Goal: Information Seeking & Learning: Learn about a topic

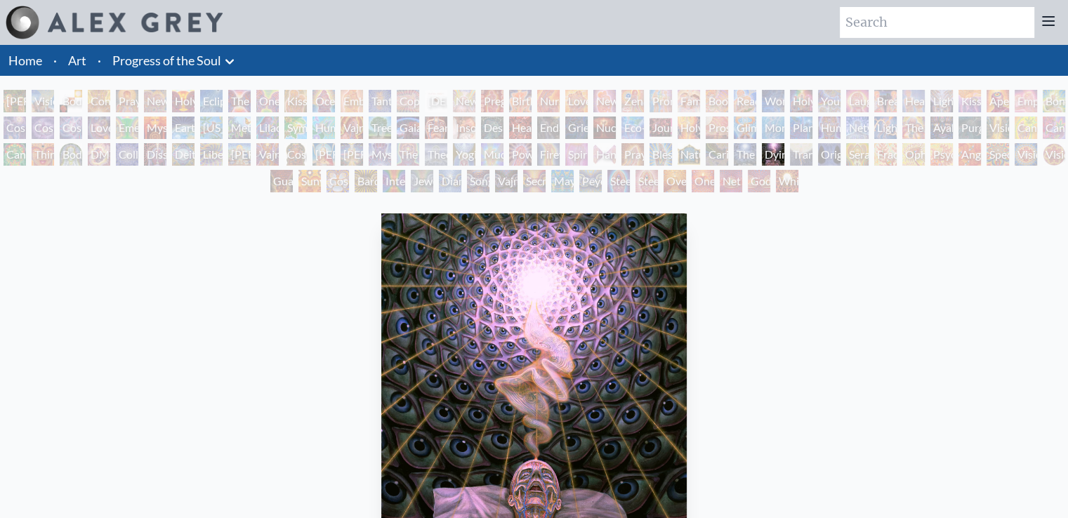
click at [229, 65] on icon at bounding box center [229, 61] width 17 height 17
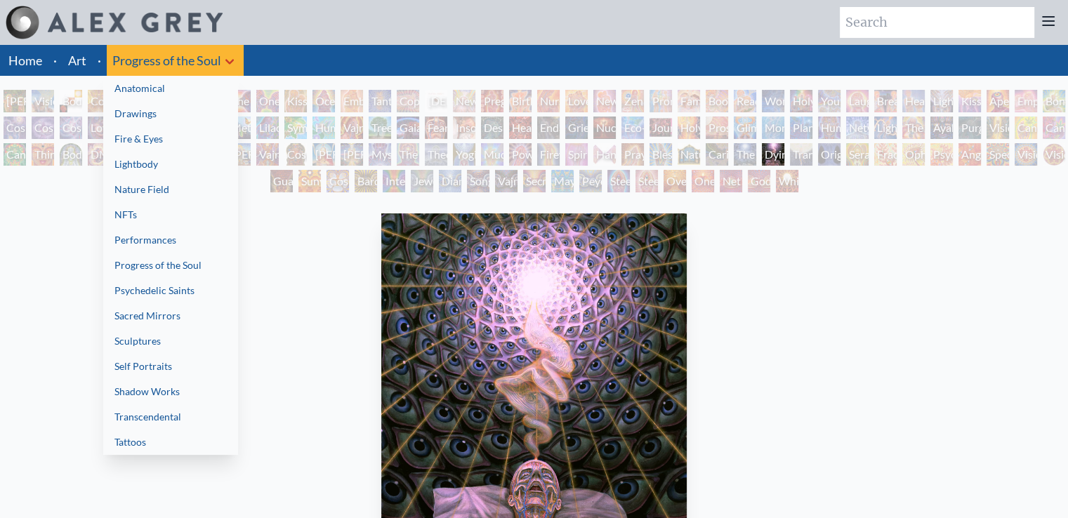
click at [156, 409] on link "Transcendental" at bounding box center [170, 417] width 135 height 25
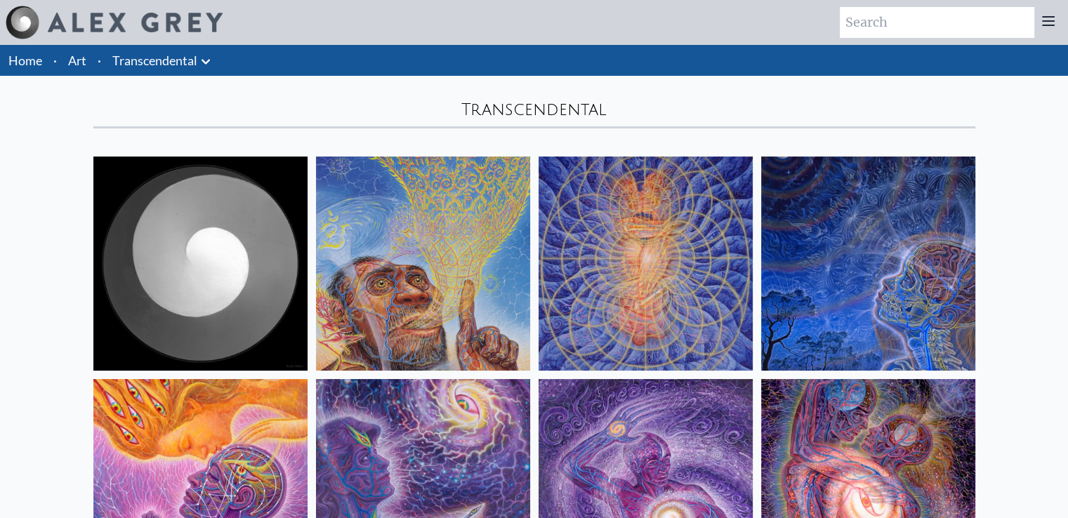
click at [202, 51] on button at bounding box center [205, 61] width 17 height 20
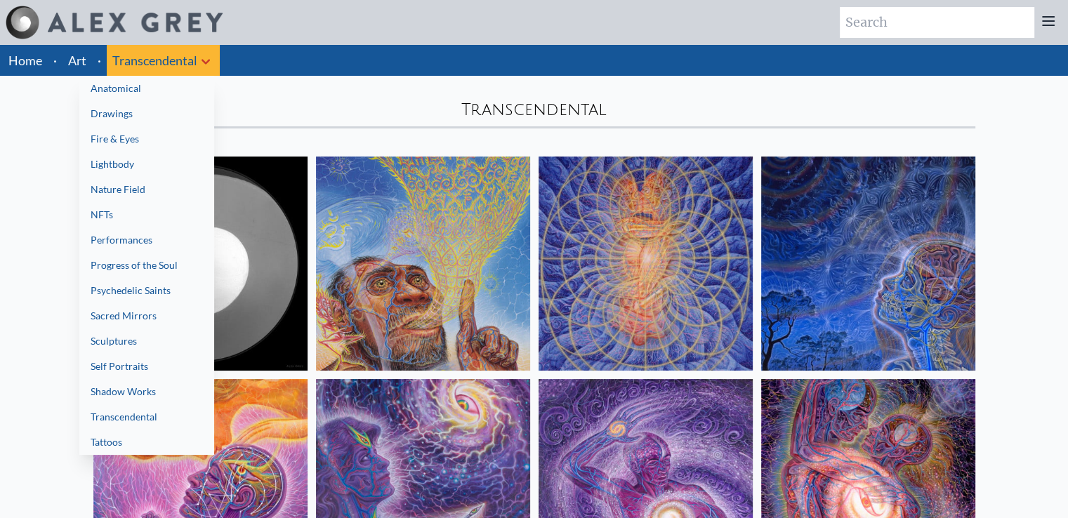
click at [157, 129] on link "Fire & Eyes" at bounding box center [146, 138] width 135 height 25
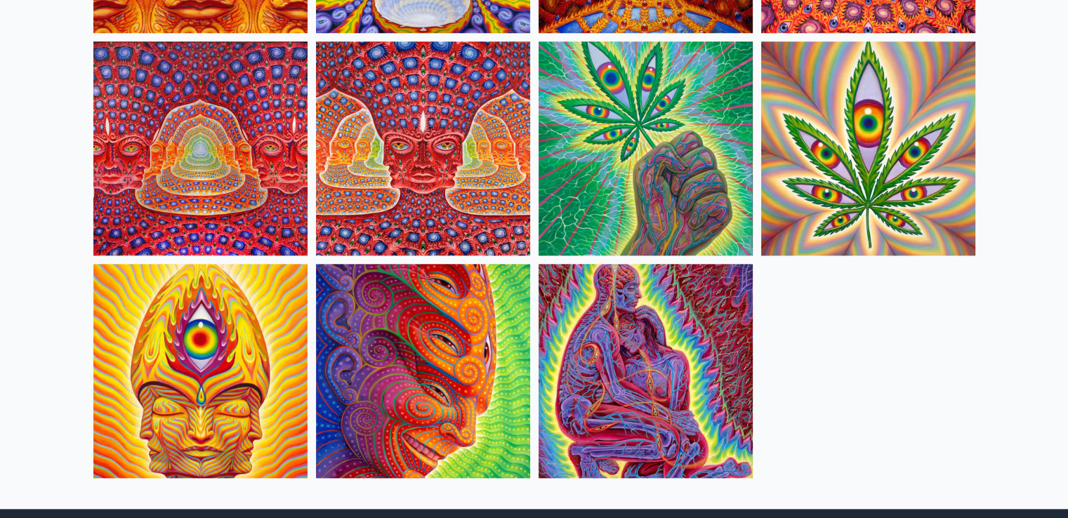
scroll to position [1452, 0]
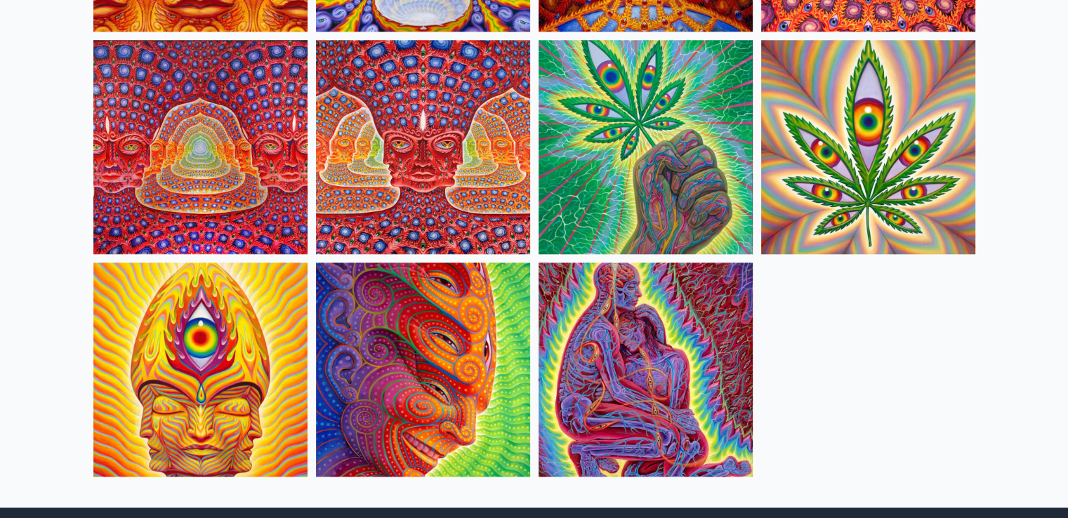
click at [437, 152] on img at bounding box center [423, 147] width 214 height 214
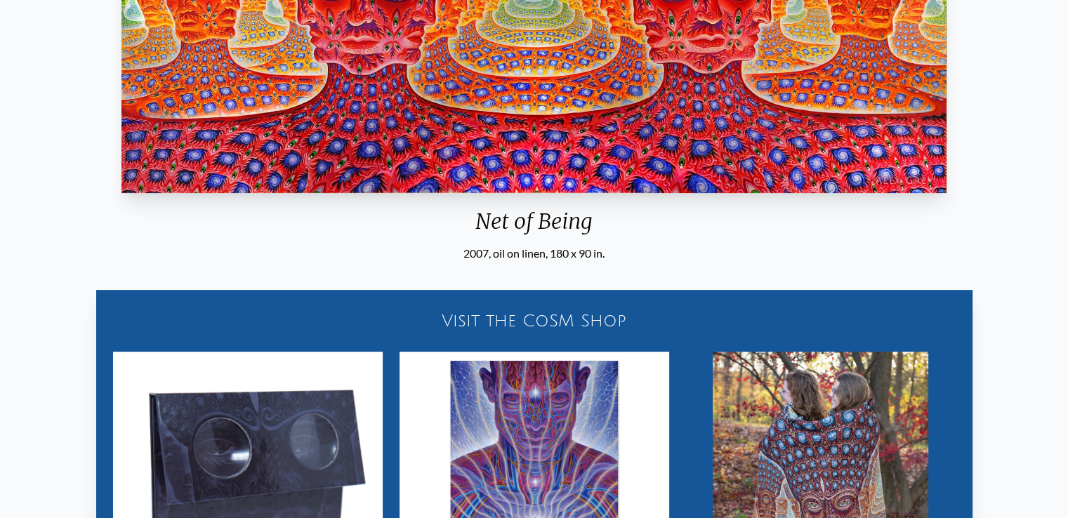
scroll to position [354, 0]
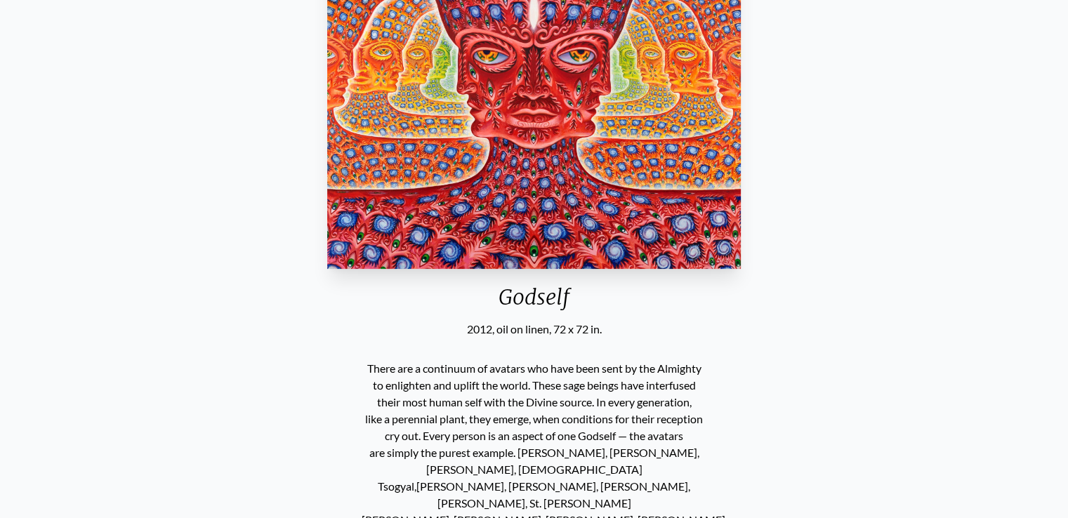
scroll to position [150, 0]
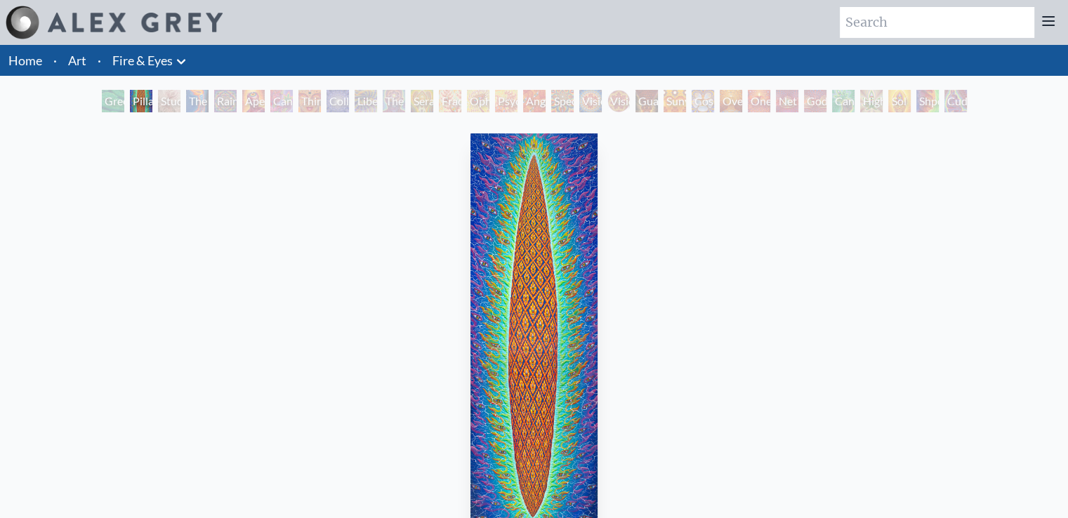
click at [952, 208] on div "Pillar of Awareness 2023, oil on linen, 24 x 78 in. Visit the CoSM Shop" at bounding box center [534, 423] width 1046 height 590
click at [883, 102] on div "Higher Vision" at bounding box center [871, 101] width 22 height 22
